Goal: Information Seeking & Learning: Find specific page/section

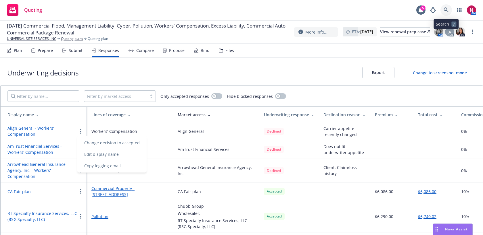
click at [445, 6] on link at bounding box center [446, 10] width 12 height 12
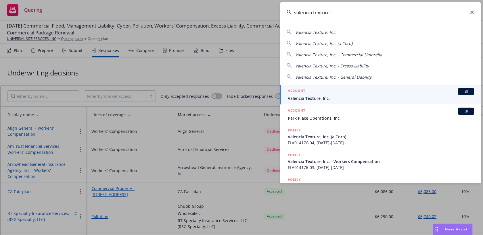
type input "valencia texture"
